Goal: Task Accomplishment & Management: Use online tool/utility

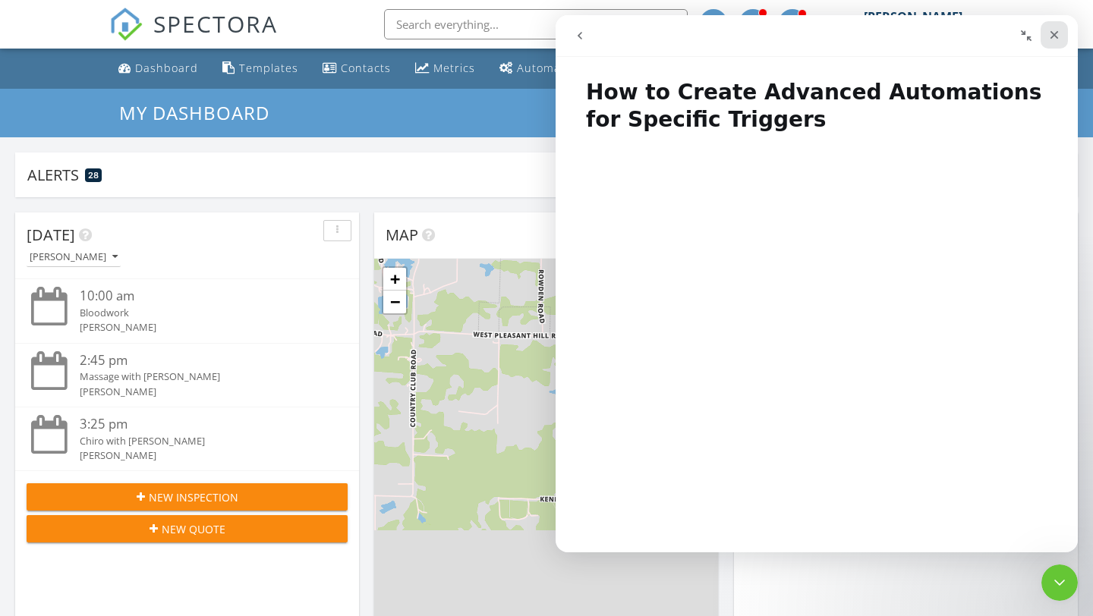
scroll to position [1, 0]
click at [1052, 30] on icon "Close" at bounding box center [1054, 35] width 12 height 12
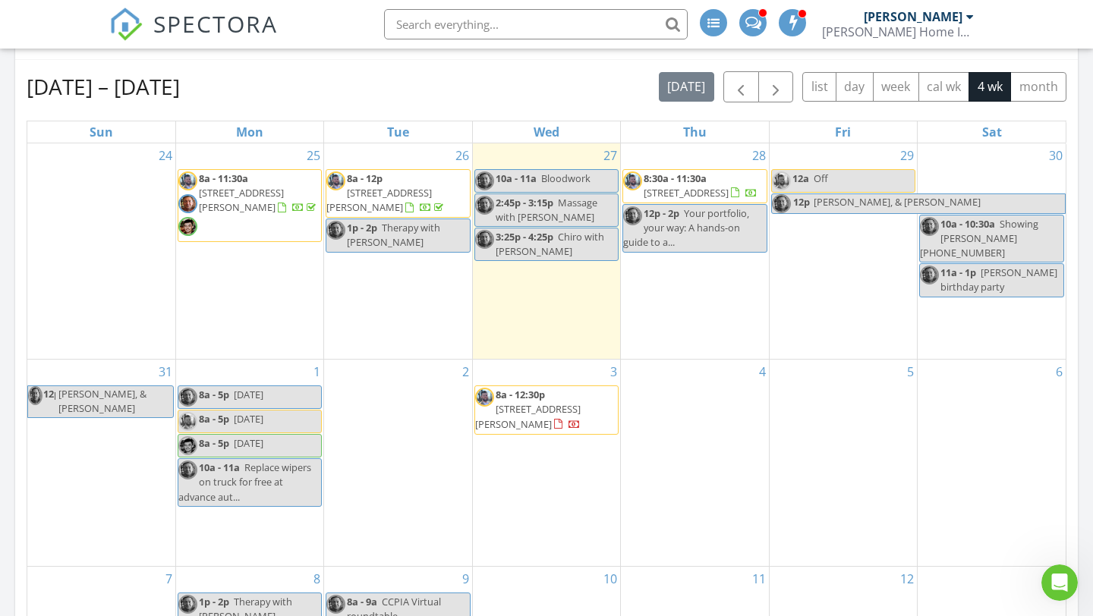
scroll to position [652, 0]
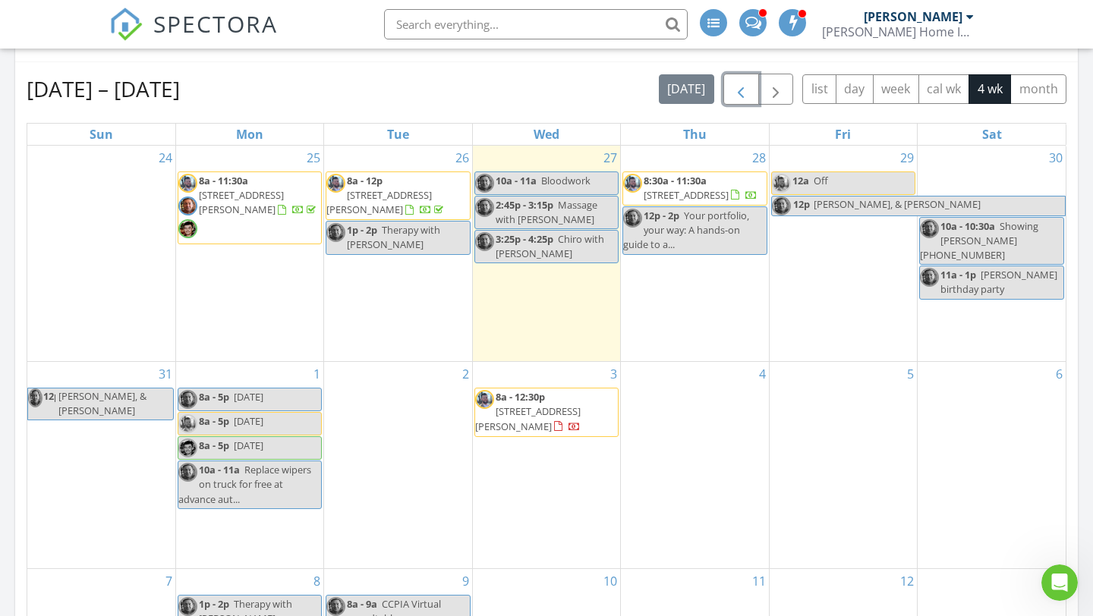
click at [743, 87] on span "button" at bounding box center [741, 89] width 18 height 18
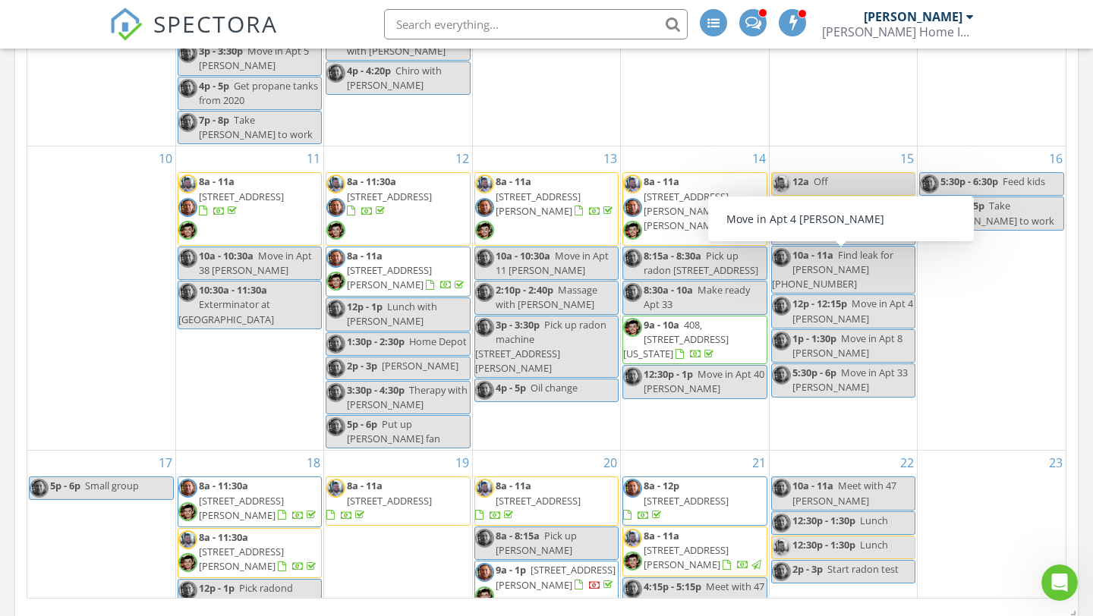
scroll to position [799, 0]
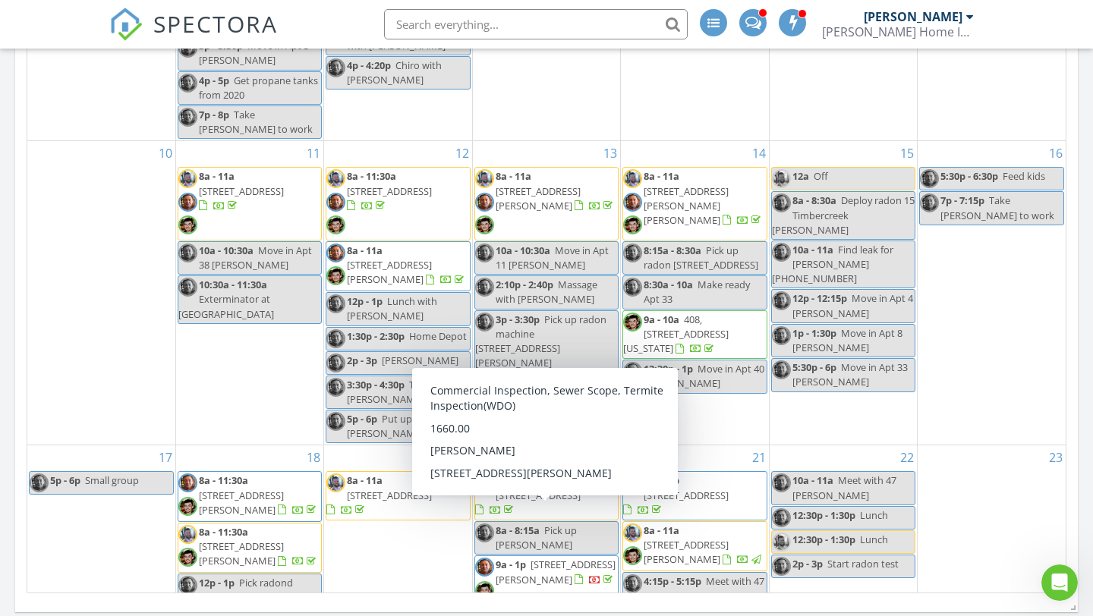
click at [525, 558] on span "9a - 1p 105 N Main St, Benton 62812" at bounding box center [546, 581] width 143 height 46
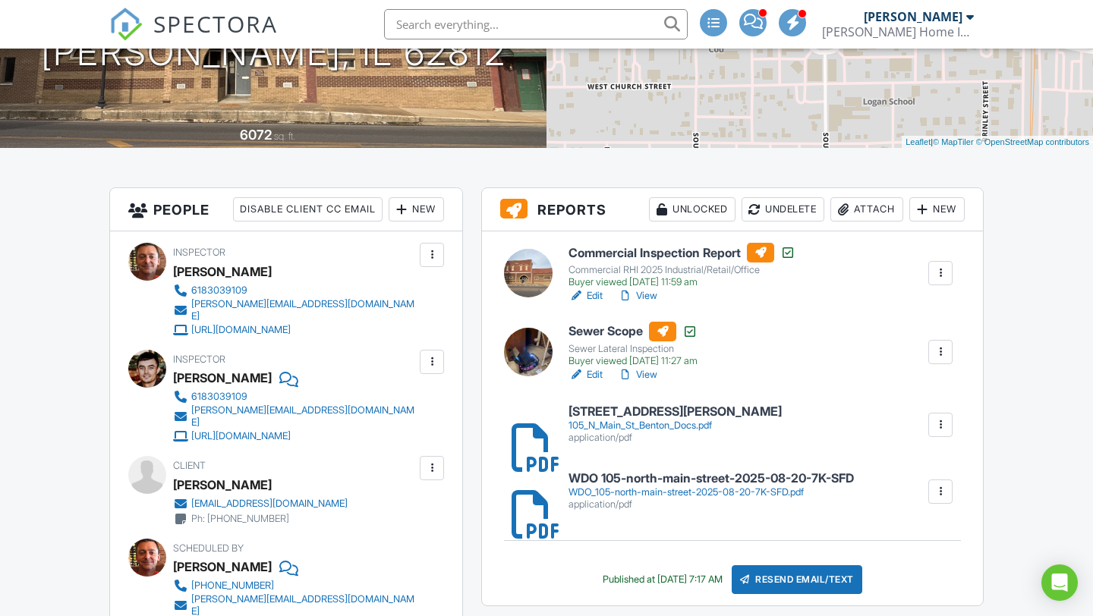
scroll to position [307, 0]
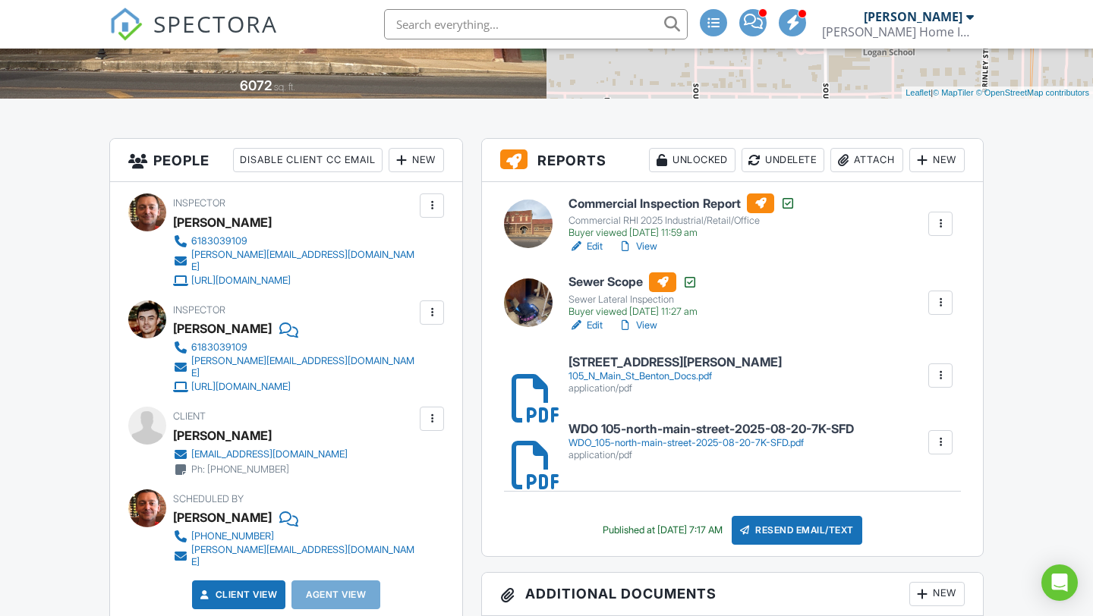
click at [527, 383] on div at bounding box center [519, 375] width 15 height 15
